Goal: Transaction & Acquisition: Purchase product/service

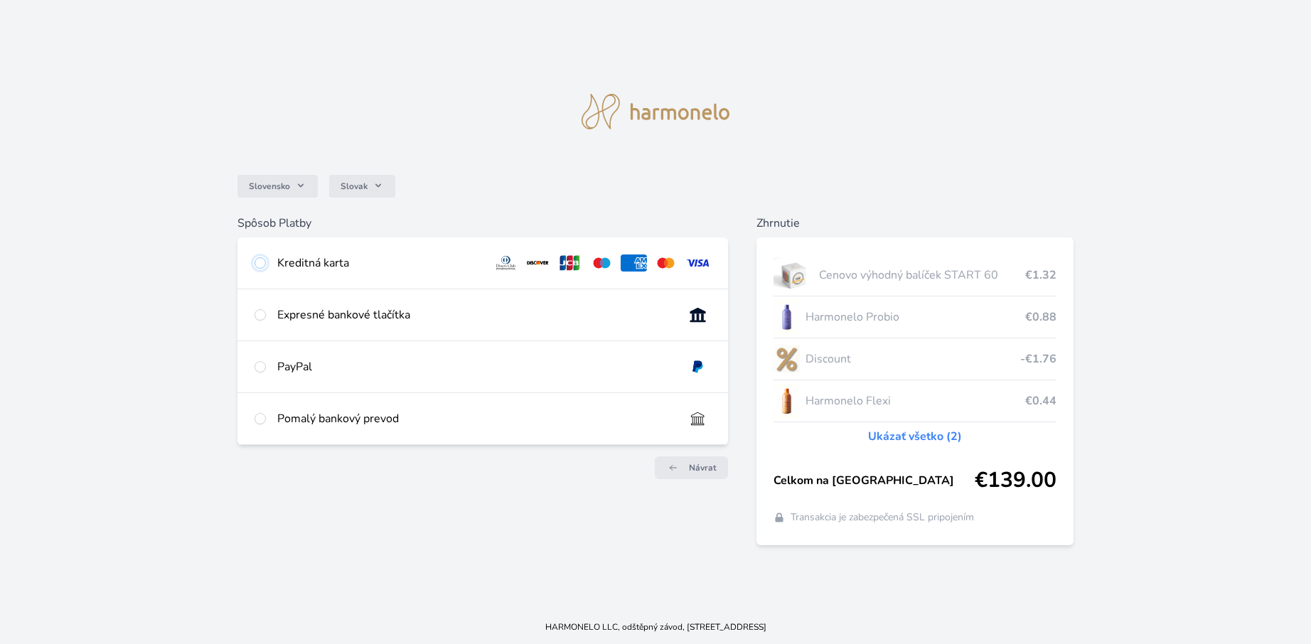
click at [262, 265] on input "radio" at bounding box center [259, 262] width 11 height 11
radio input "true"
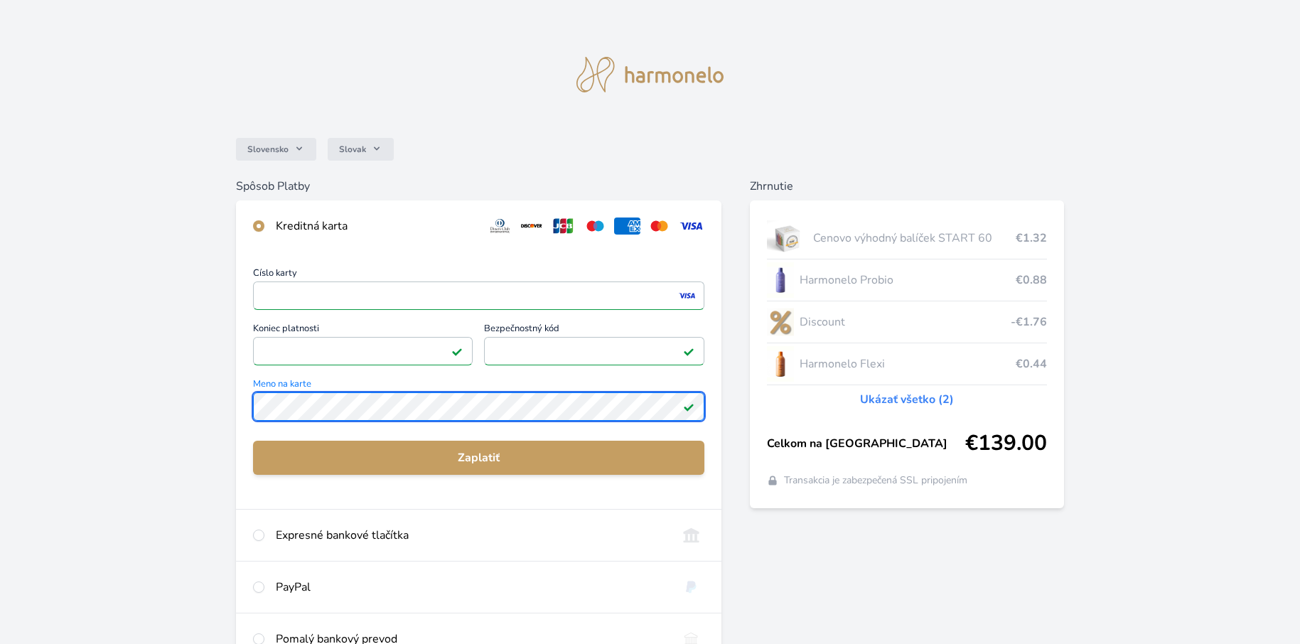
click at [247, 431] on div "Číslo karty <p>Your browser does not support iframes.</p> Koniec platnosti <p>Y…" at bounding box center [479, 380] width 486 height 257
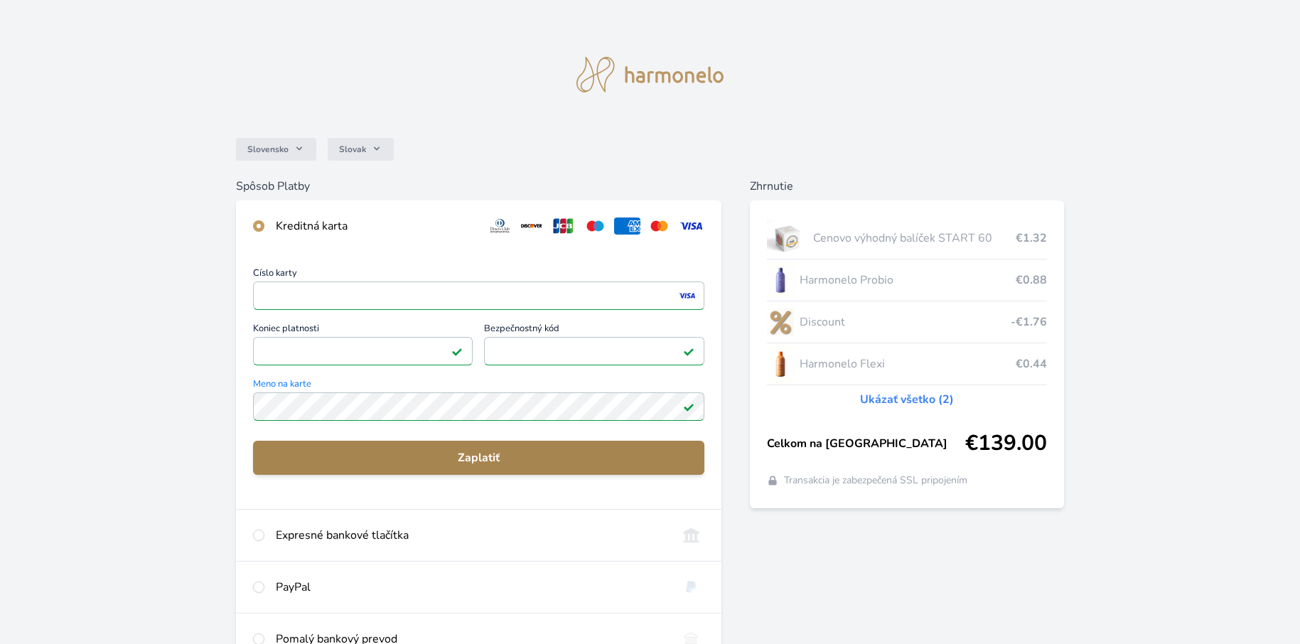
click at [411, 459] on span "Zaplatiť" at bounding box center [478, 457] width 429 height 17
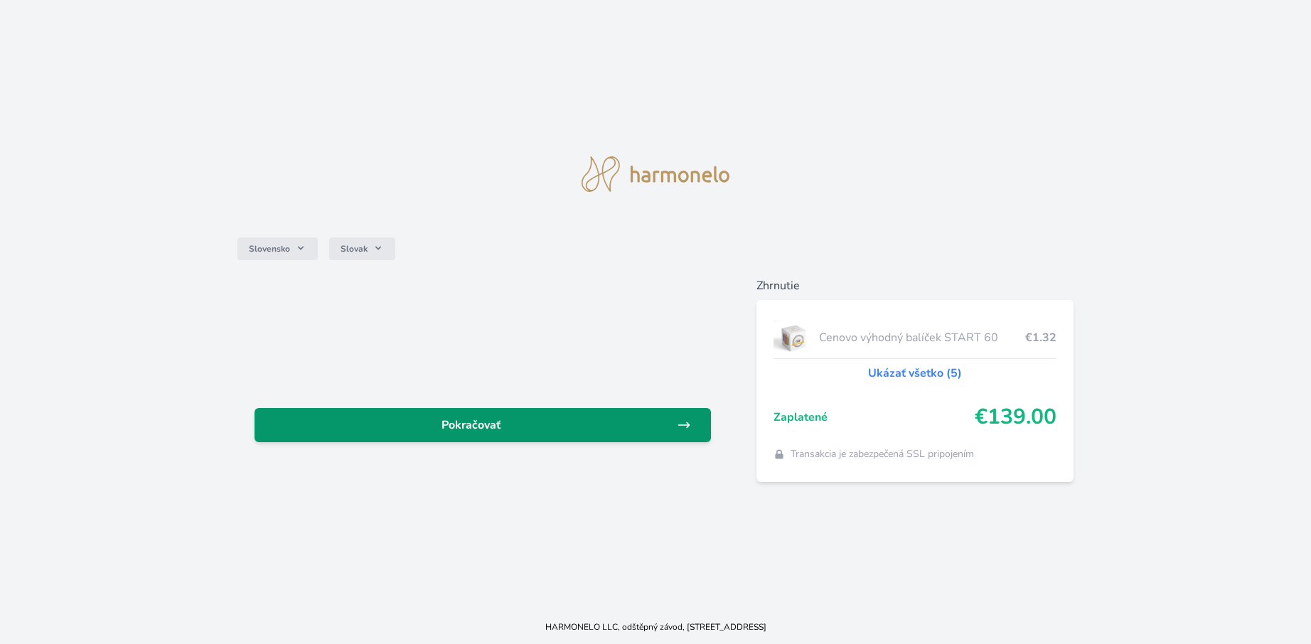
click at [458, 434] on link "Pokračovať" at bounding box center [482, 425] width 456 height 34
